Goal: Task Accomplishment & Management: Use online tool/utility

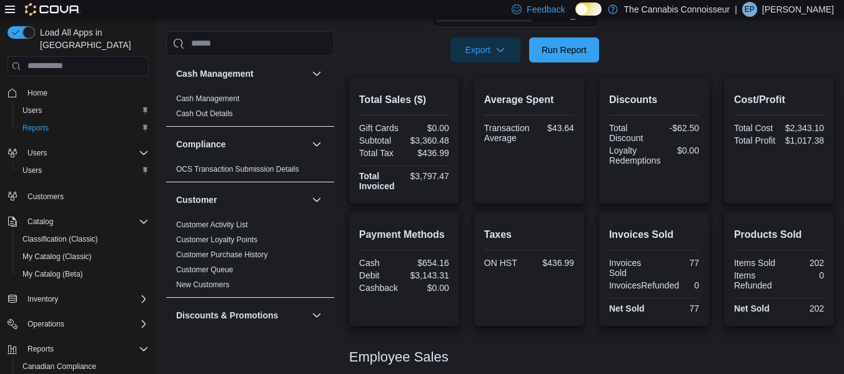
scroll to position [126, 0]
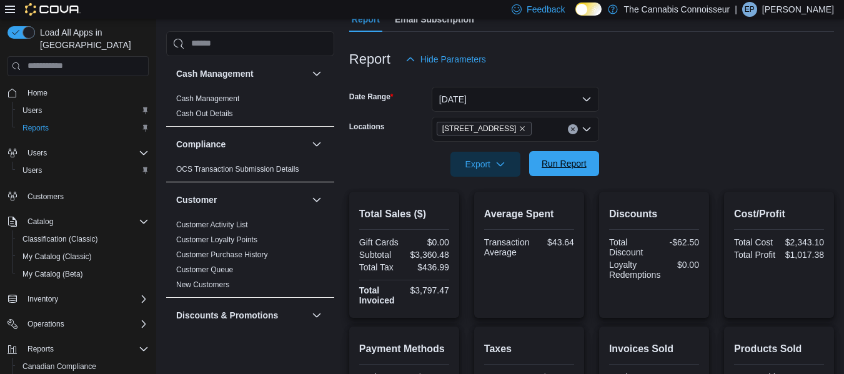
click at [560, 166] on span "Run Report" at bounding box center [564, 163] width 45 height 12
